Goal: Information Seeking & Learning: Understand process/instructions

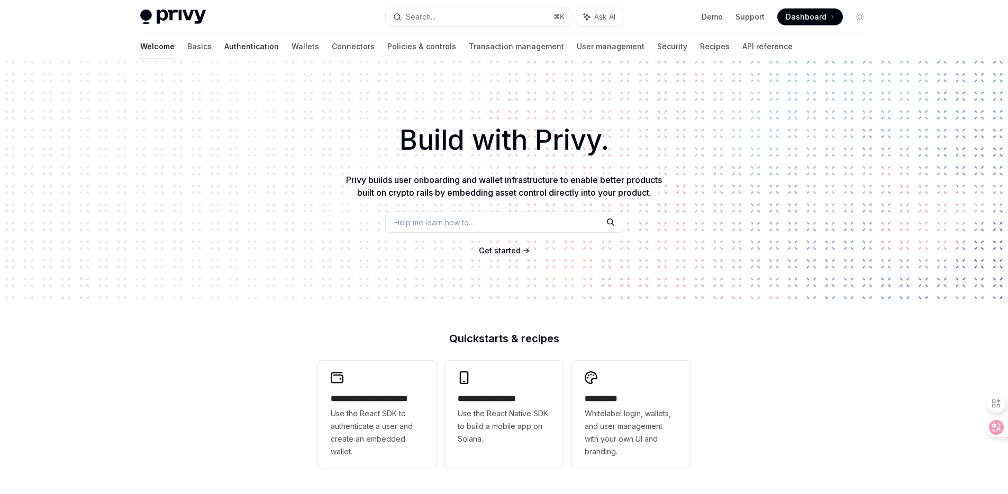
click at [224, 47] on link "Authentication" at bounding box center [251, 46] width 55 height 25
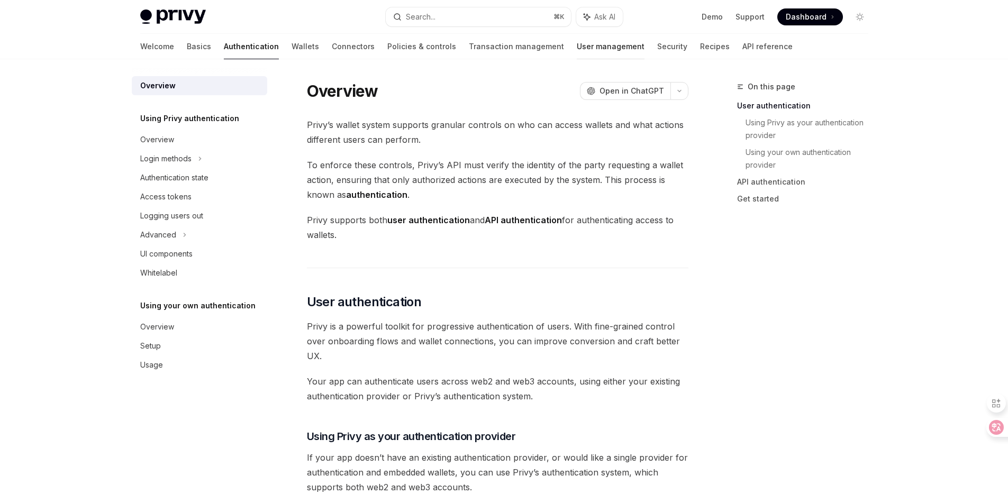
click at [577, 48] on link "User management" at bounding box center [611, 46] width 68 height 25
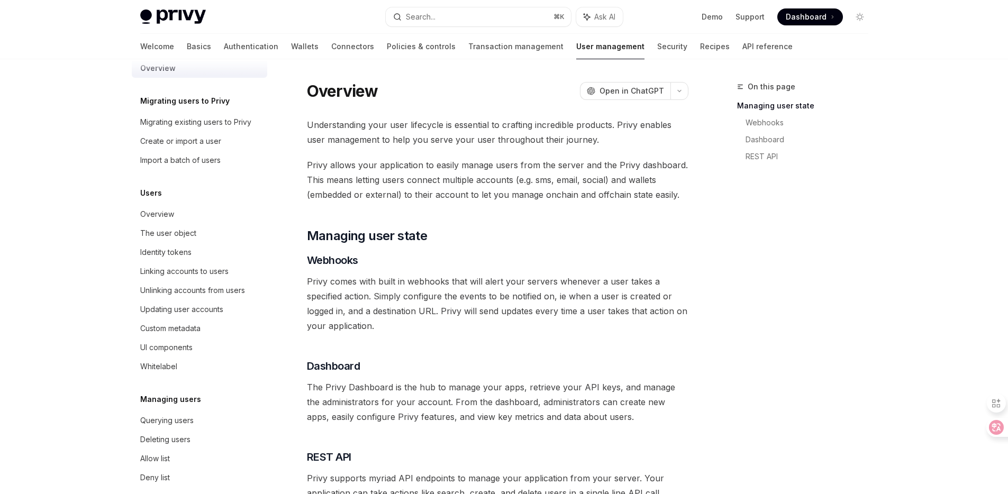
scroll to position [18, 0]
click at [196, 421] on div "Querying users" at bounding box center [200, 420] width 121 height 13
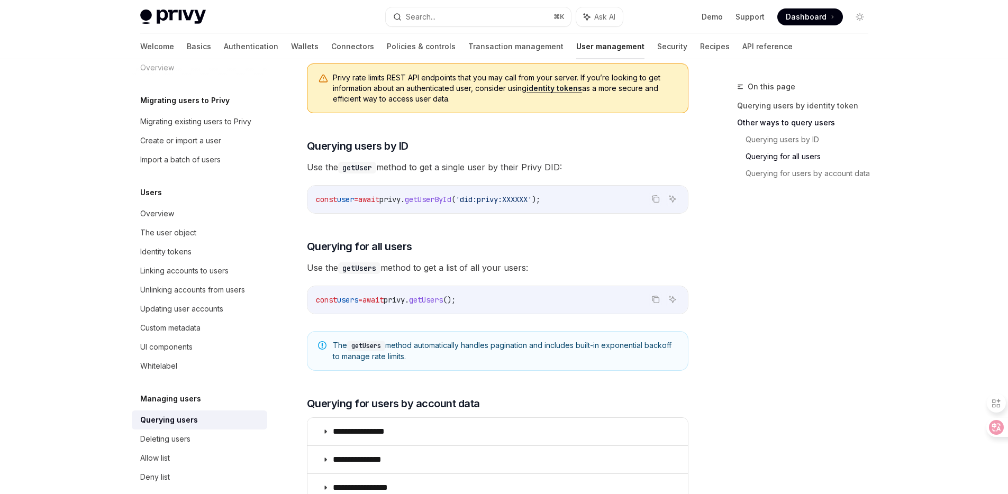
scroll to position [338, 0]
click at [468, 349] on span "The getUsers method automatically handles pagination and includes built-in expo…" at bounding box center [505, 352] width 345 height 22
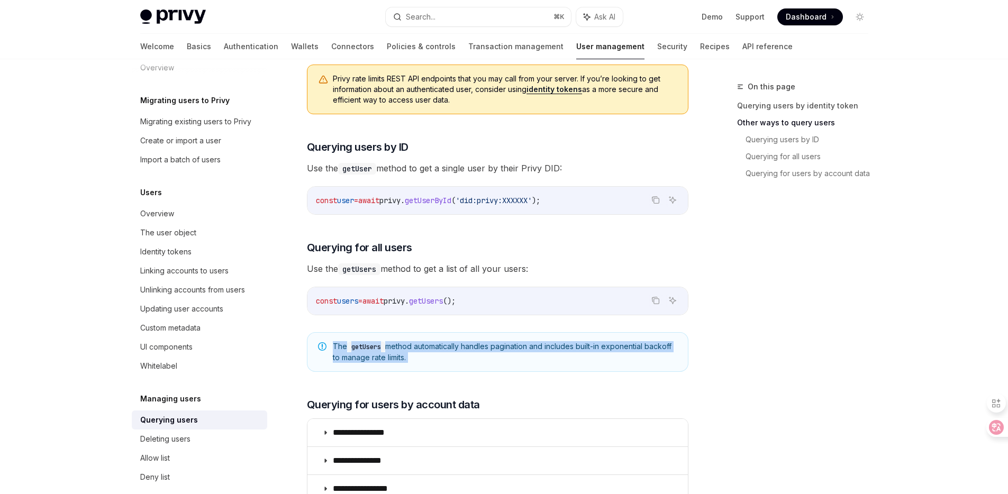
click at [468, 349] on span "The getUsers method automatically handles pagination and includes built-in expo…" at bounding box center [505, 352] width 345 height 22
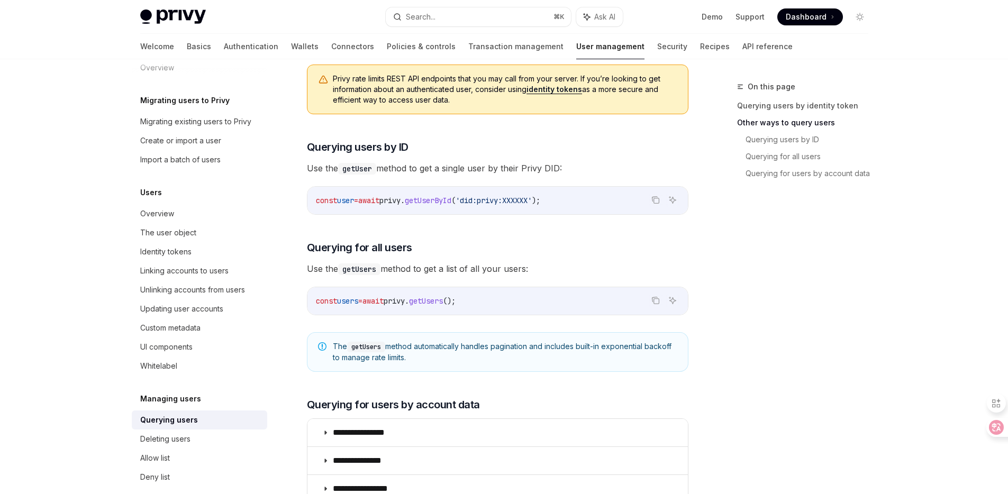
click at [468, 349] on span "The getUsers method automatically handles pagination and includes built-in expo…" at bounding box center [505, 352] width 345 height 22
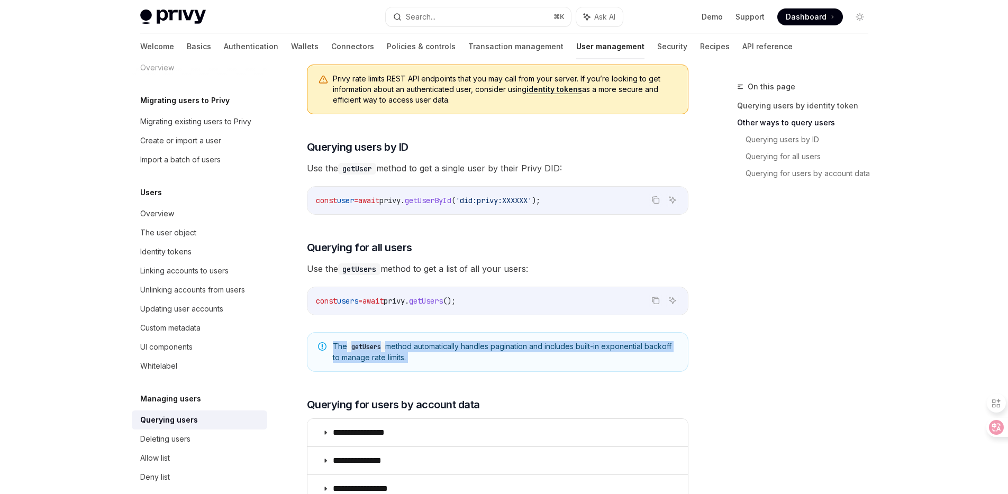
click at [468, 349] on span "The getUsers method automatically handles pagination and includes built-in expo…" at bounding box center [505, 352] width 345 height 22
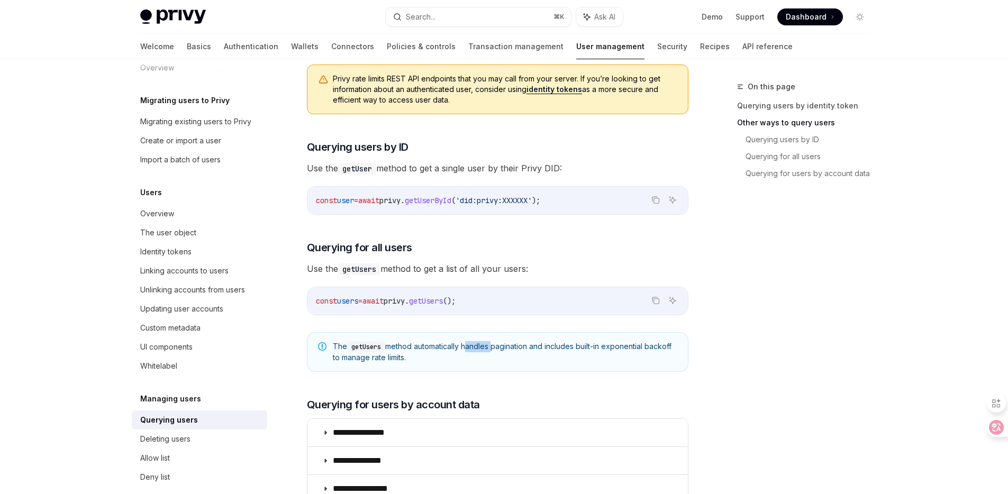
click at [468, 349] on span "The getUsers method automatically handles pagination and includes built-in expo…" at bounding box center [505, 352] width 345 height 22
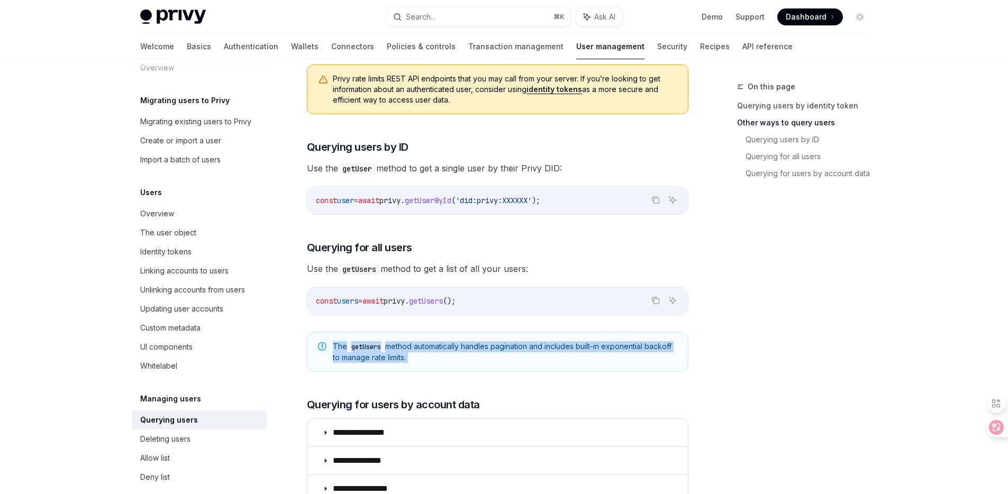
click at [468, 349] on span "The getUsers method automatically handles pagination and includes built-in expo…" at bounding box center [505, 352] width 345 height 22
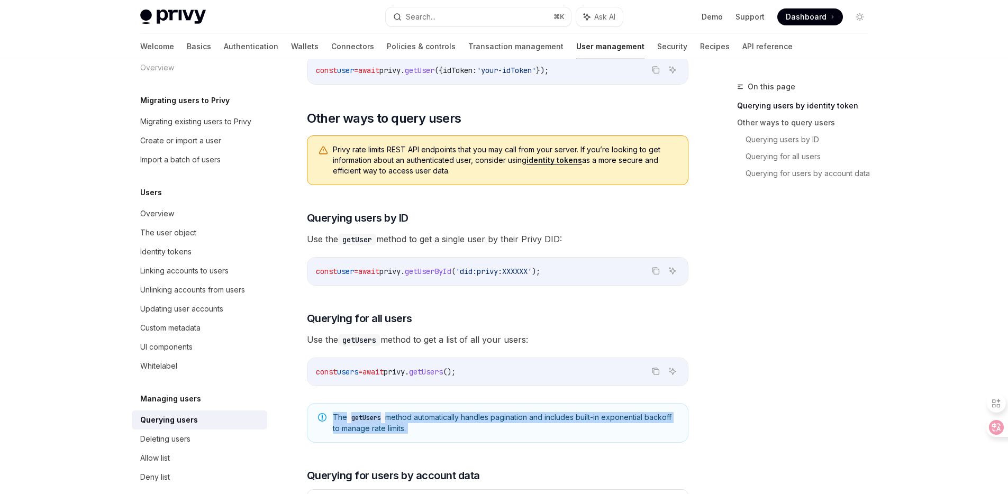
scroll to position [267, 0]
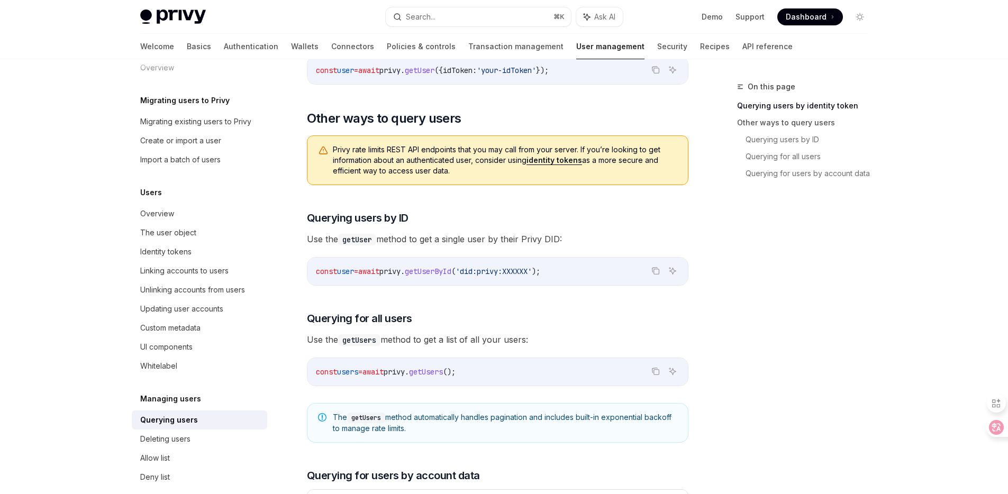
click at [485, 269] on span "'did:privy:XXXXXX'" at bounding box center [494, 272] width 76 height 10
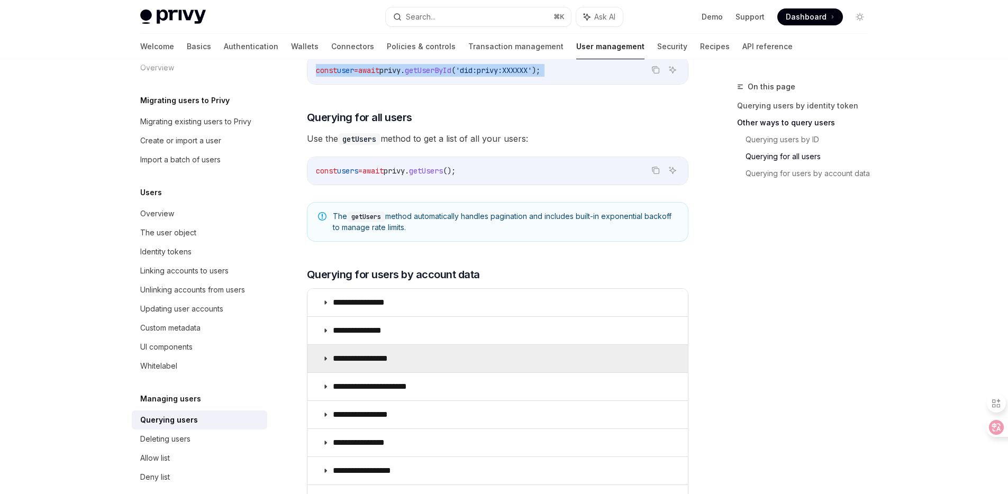
scroll to position [679, 0]
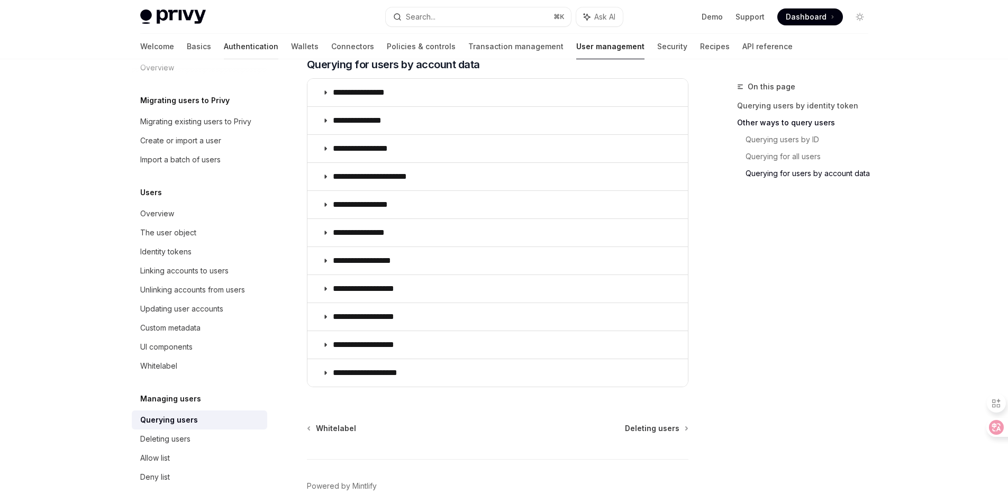
click at [224, 50] on link "Authentication" at bounding box center [251, 46] width 55 height 25
type textarea "*"
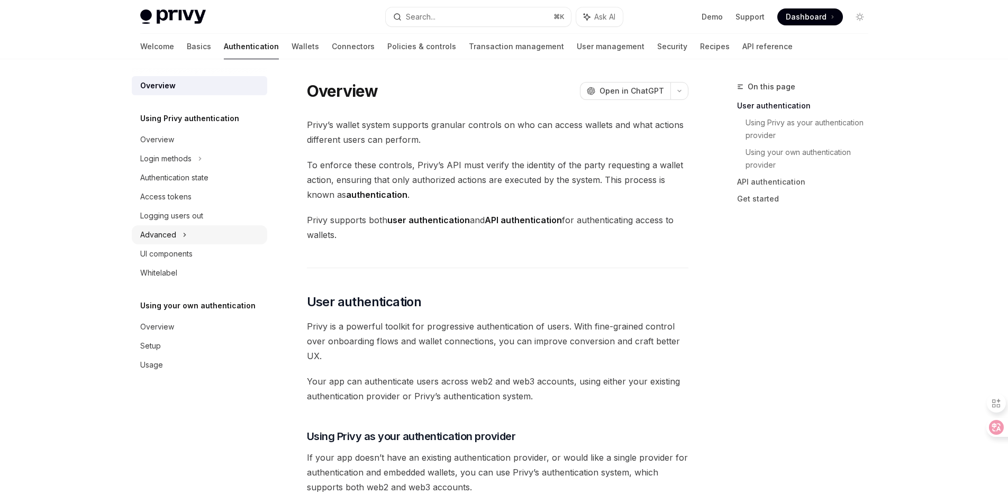
click at [208, 229] on div "Advanced" at bounding box center [200, 235] width 136 height 19
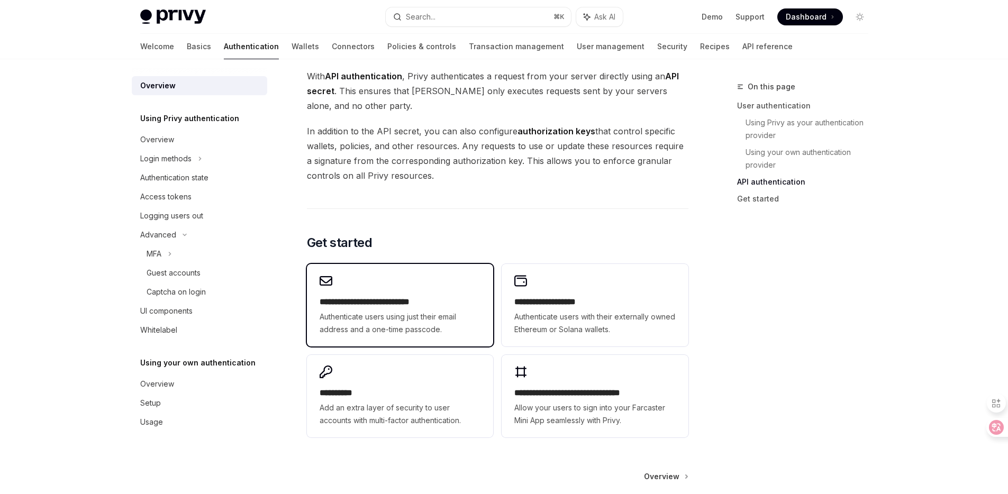
scroll to position [834, 0]
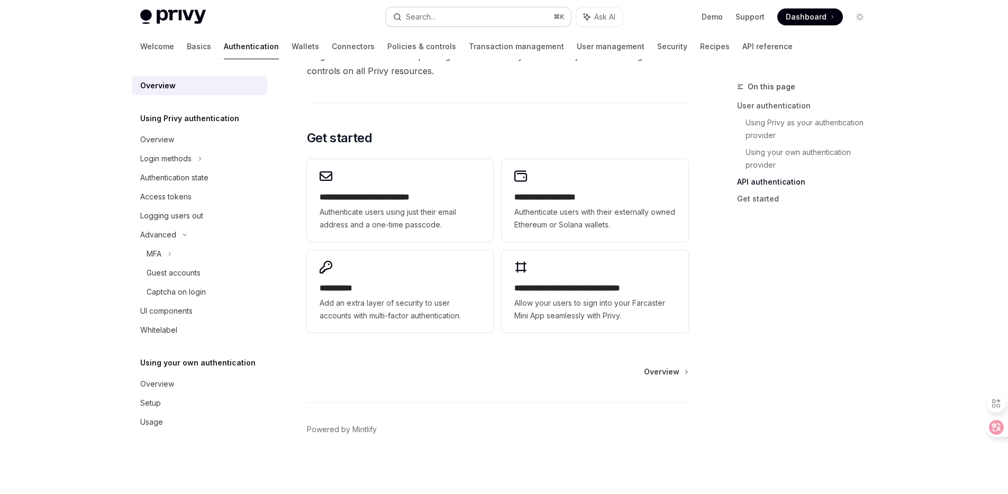
click at [418, 16] on div "Search..." at bounding box center [421, 17] width 30 height 13
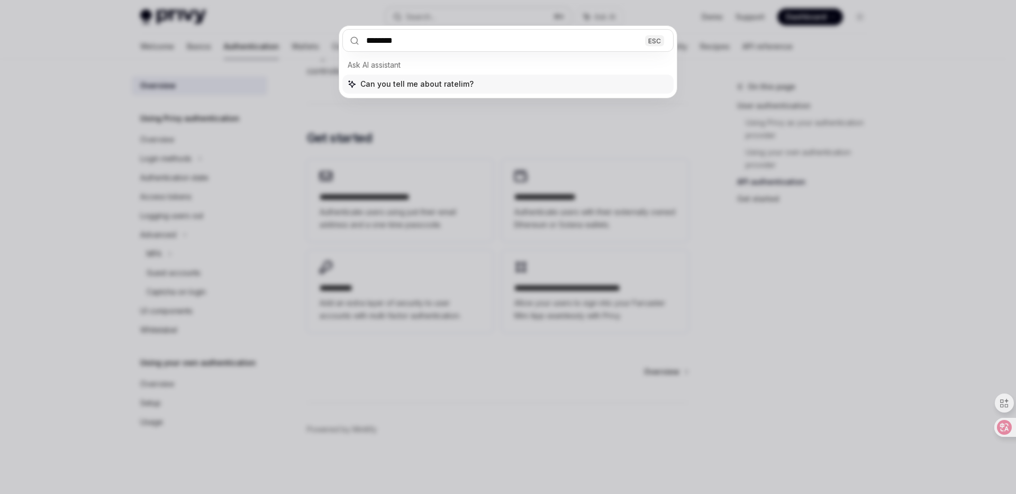
type input "*********"
type textarea "*"
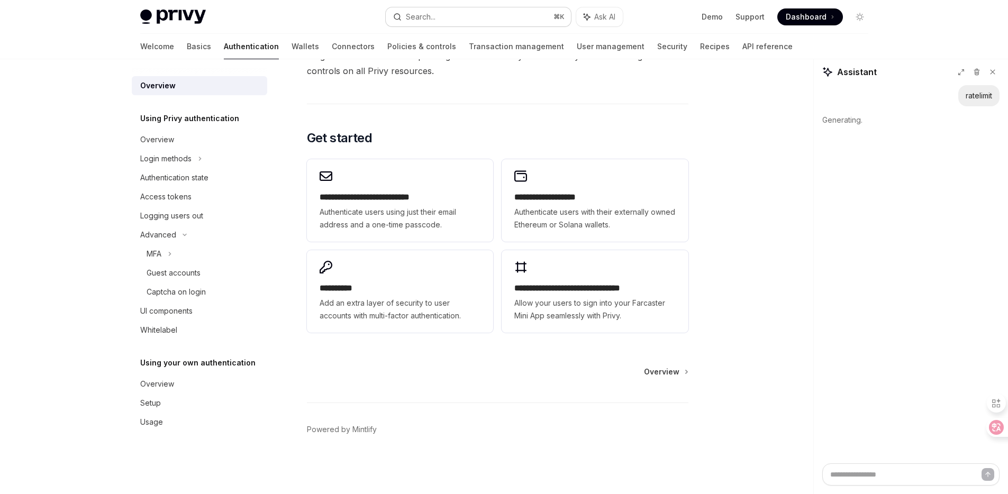
click at [436, 16] on div "Search..." at bounding box center [421, 17] width 30 height 13
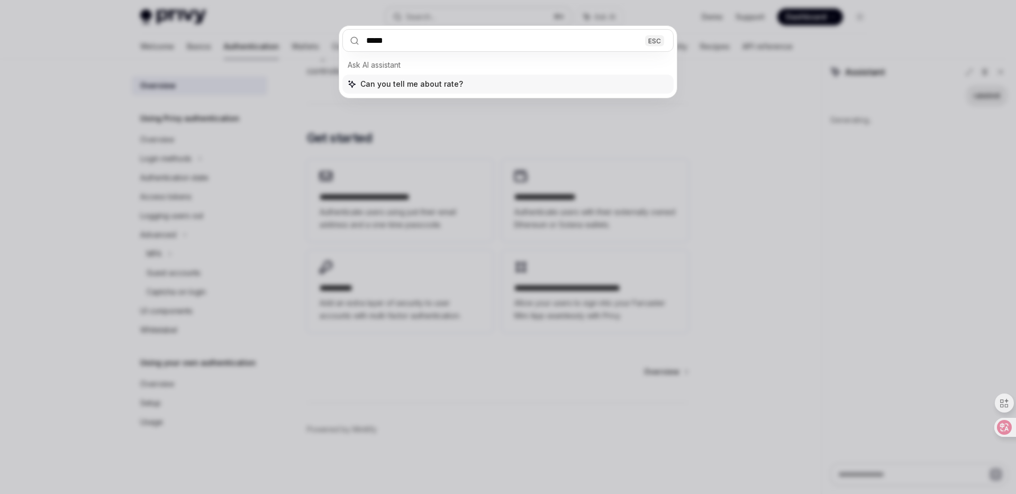
type input "******"
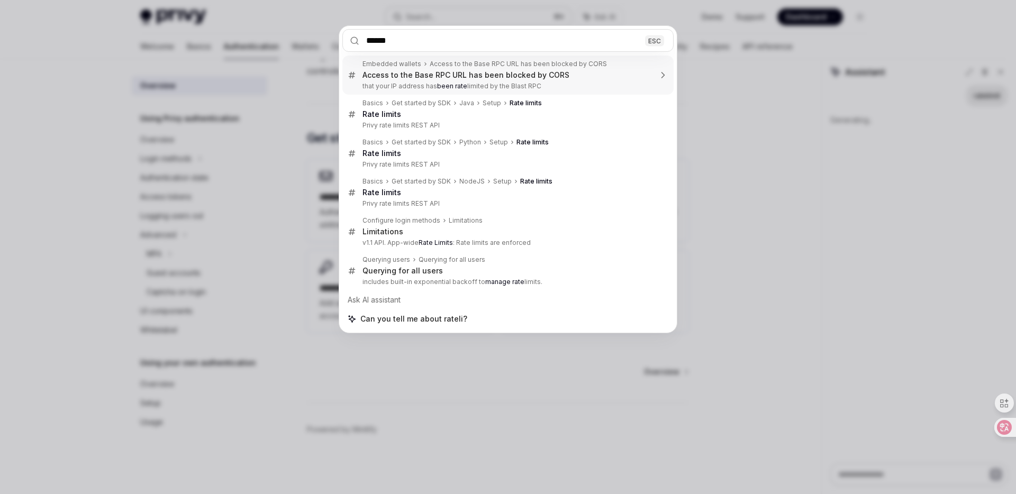
type textarea "*"
type input "*******"
type textarea "*"
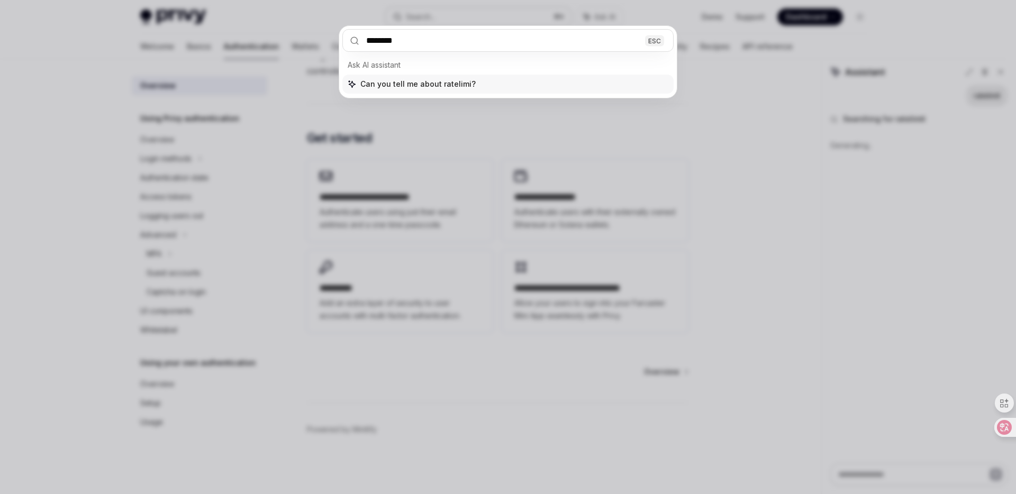
type input "*********"
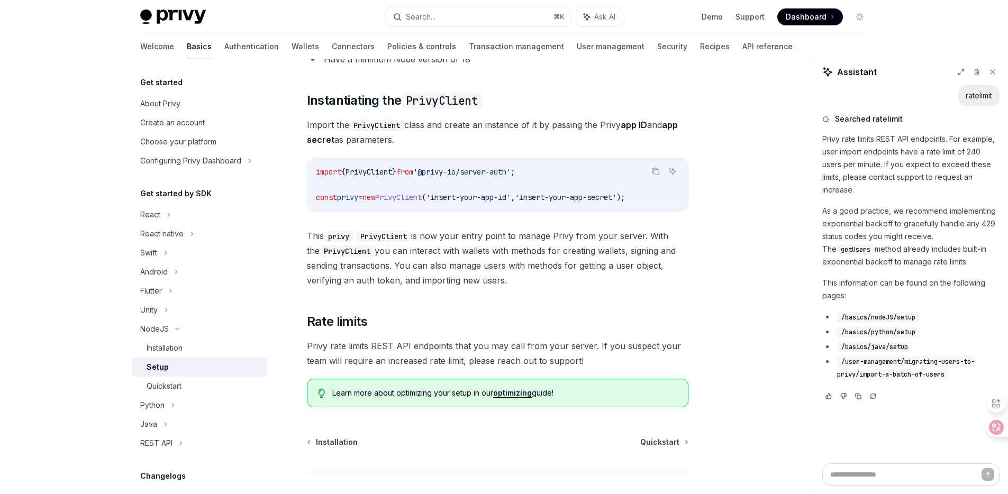
scroll to position [127, 0]
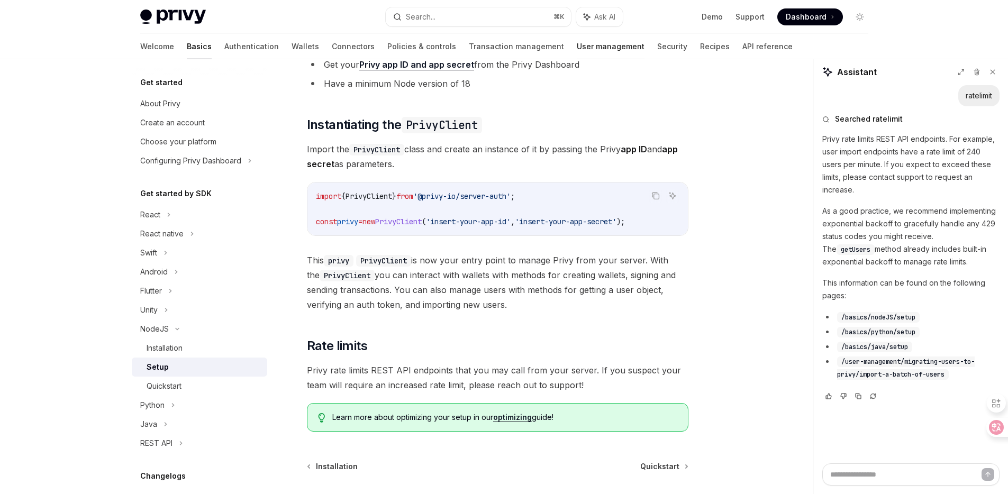
click at [577, 51] on link "User management" at bounding box center [611, 46] width 68 height 25
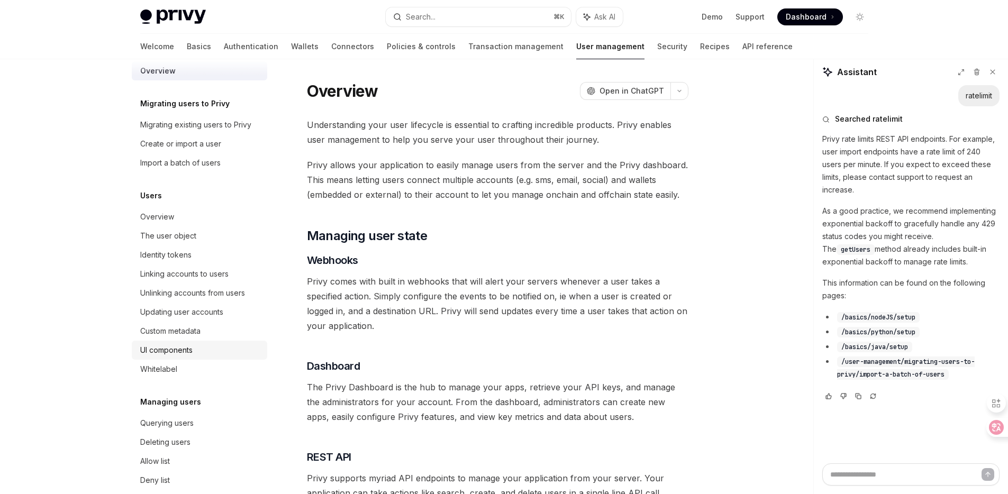
scroll to position [85, 0]
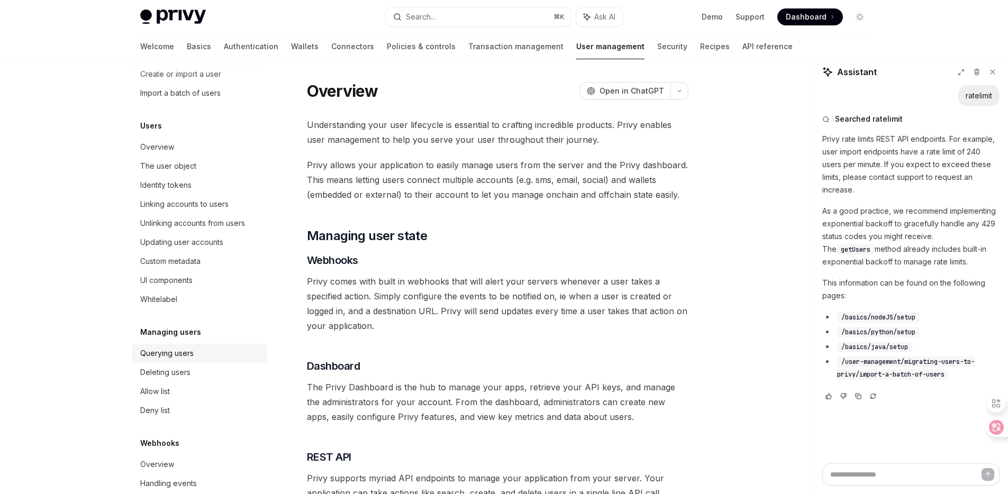
click at [190, 350] on div "Querying users" at bounding box center [166, 353] width 53 height 13
type textarea "*"
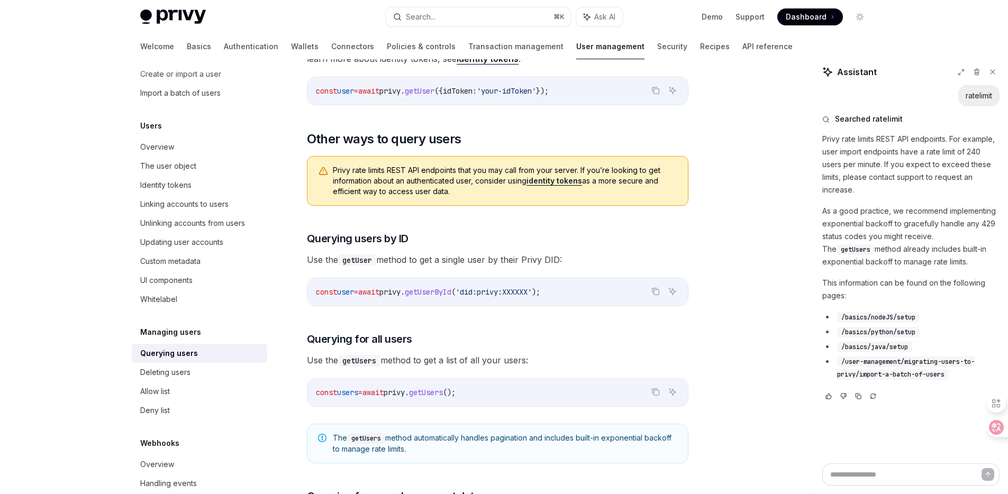
scroll to position [273, 0]
